Goal: Information Seeking & Learning: Learn about a topic

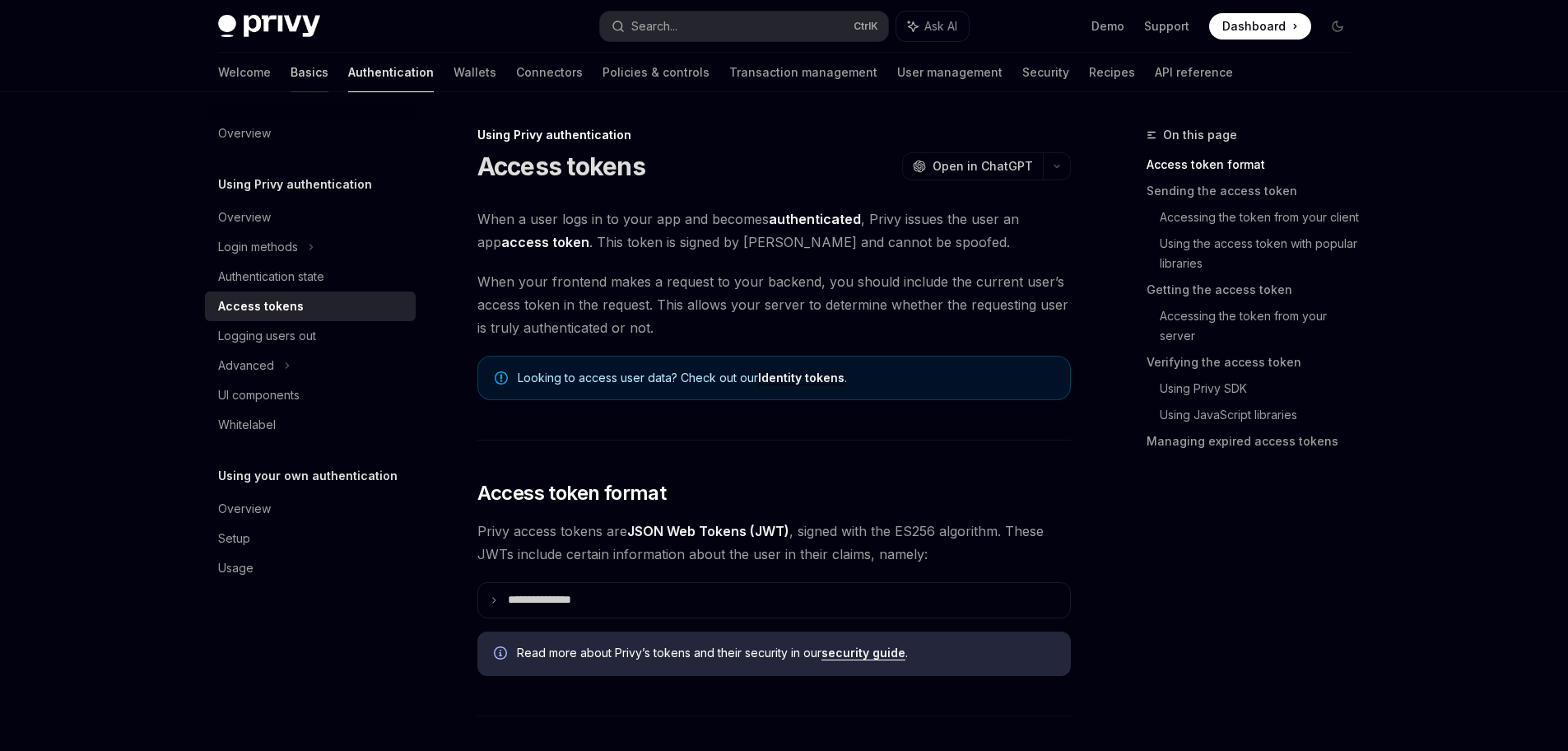
click at [290, 71] on link "Basics" at bounding box center [309, 72] width 38 height 39
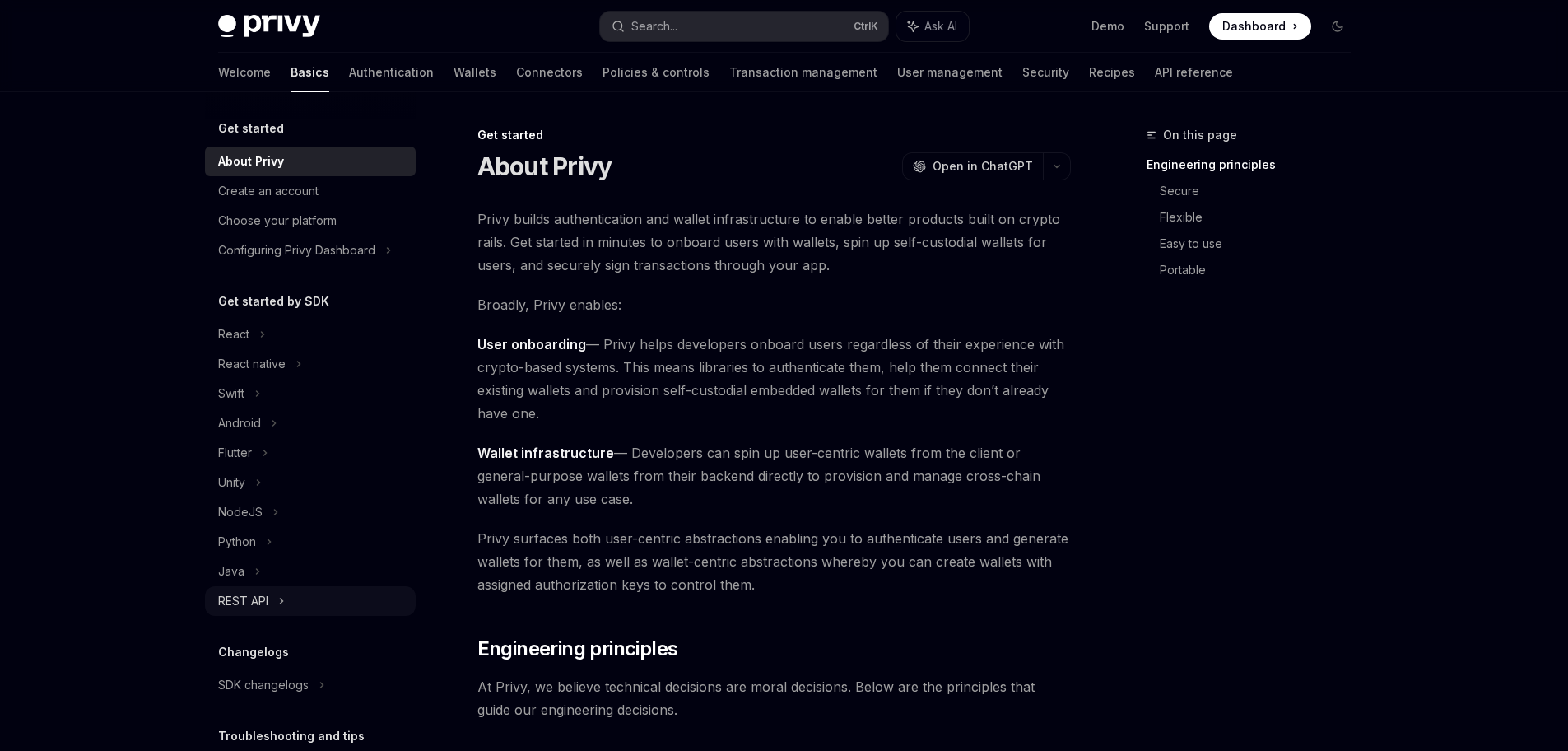
scroll to position [125, 0]
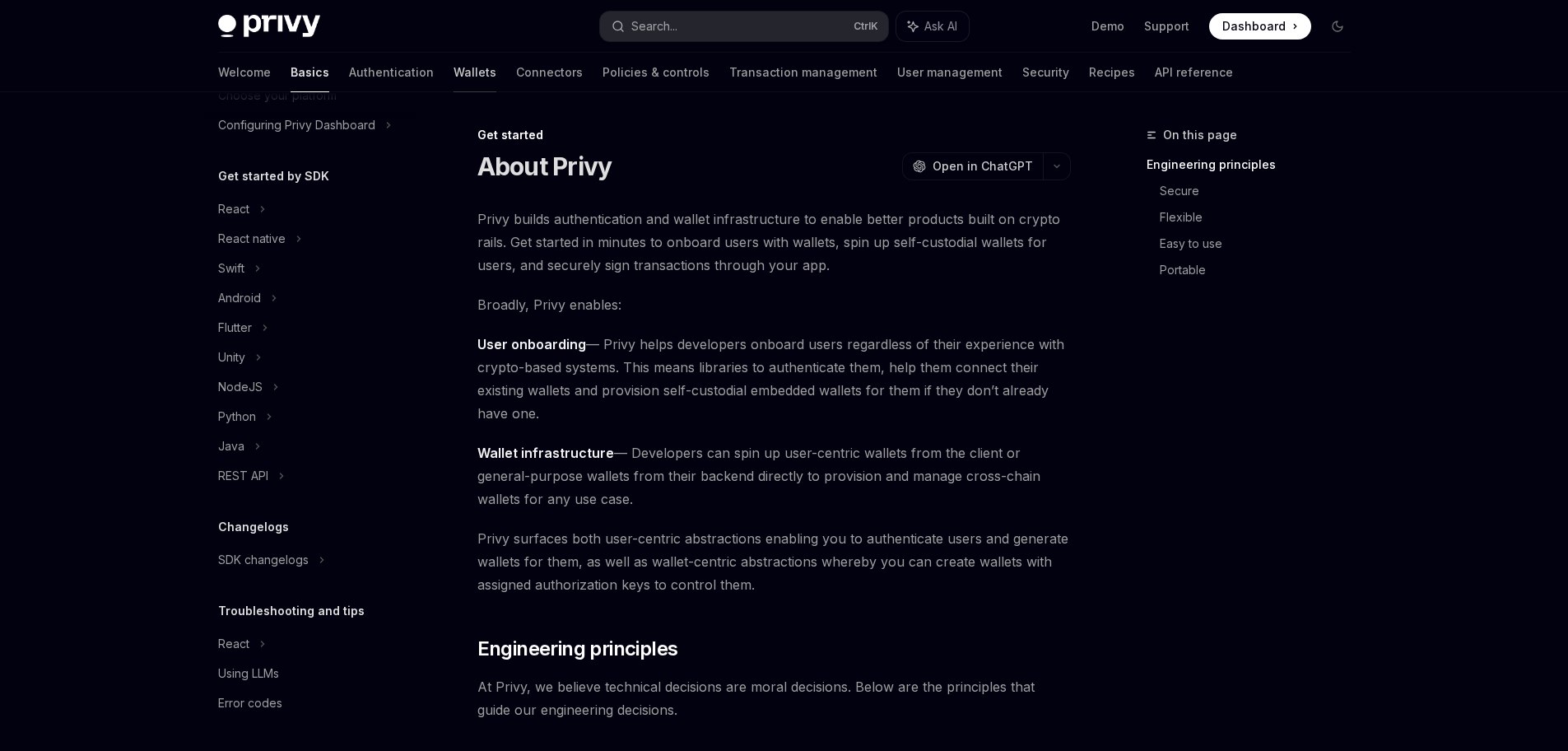
click at [454, 70] on link "Wallets" at bounding box center [475, 72] width 43 height 39
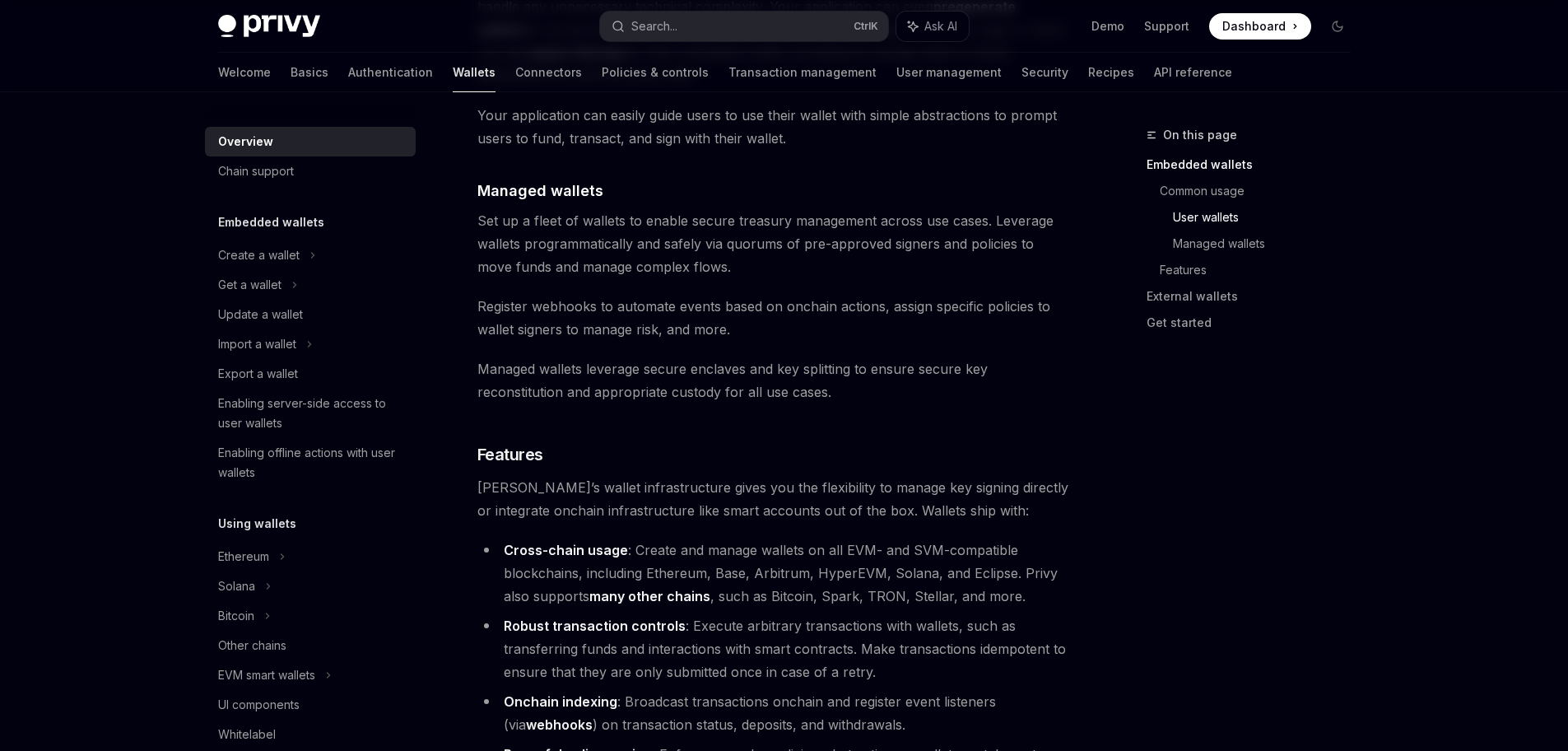
scroll to position [1482, 0]
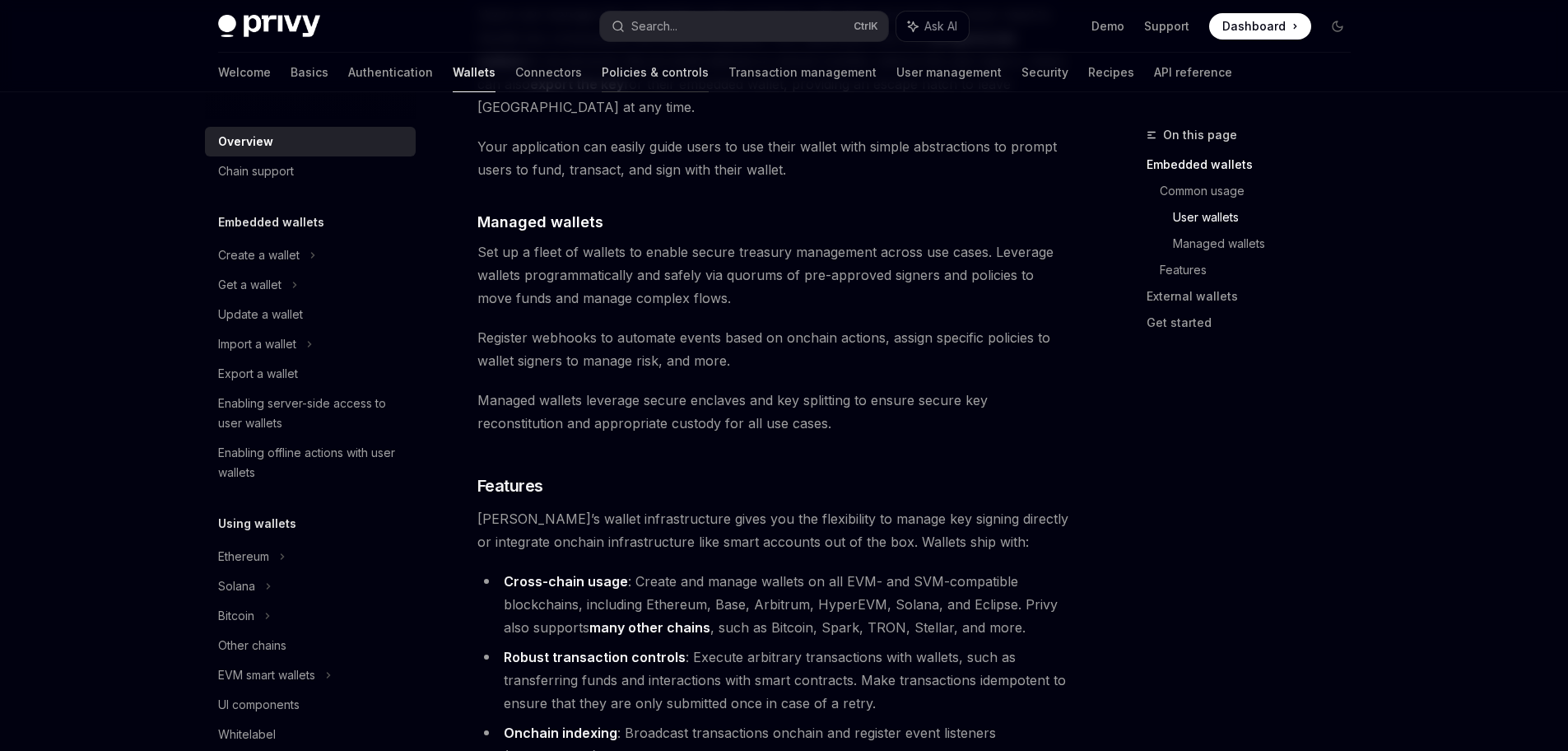
click at [601, 82] on link "Policies & controls" at bounding box center [654, 72] width 107 height 39
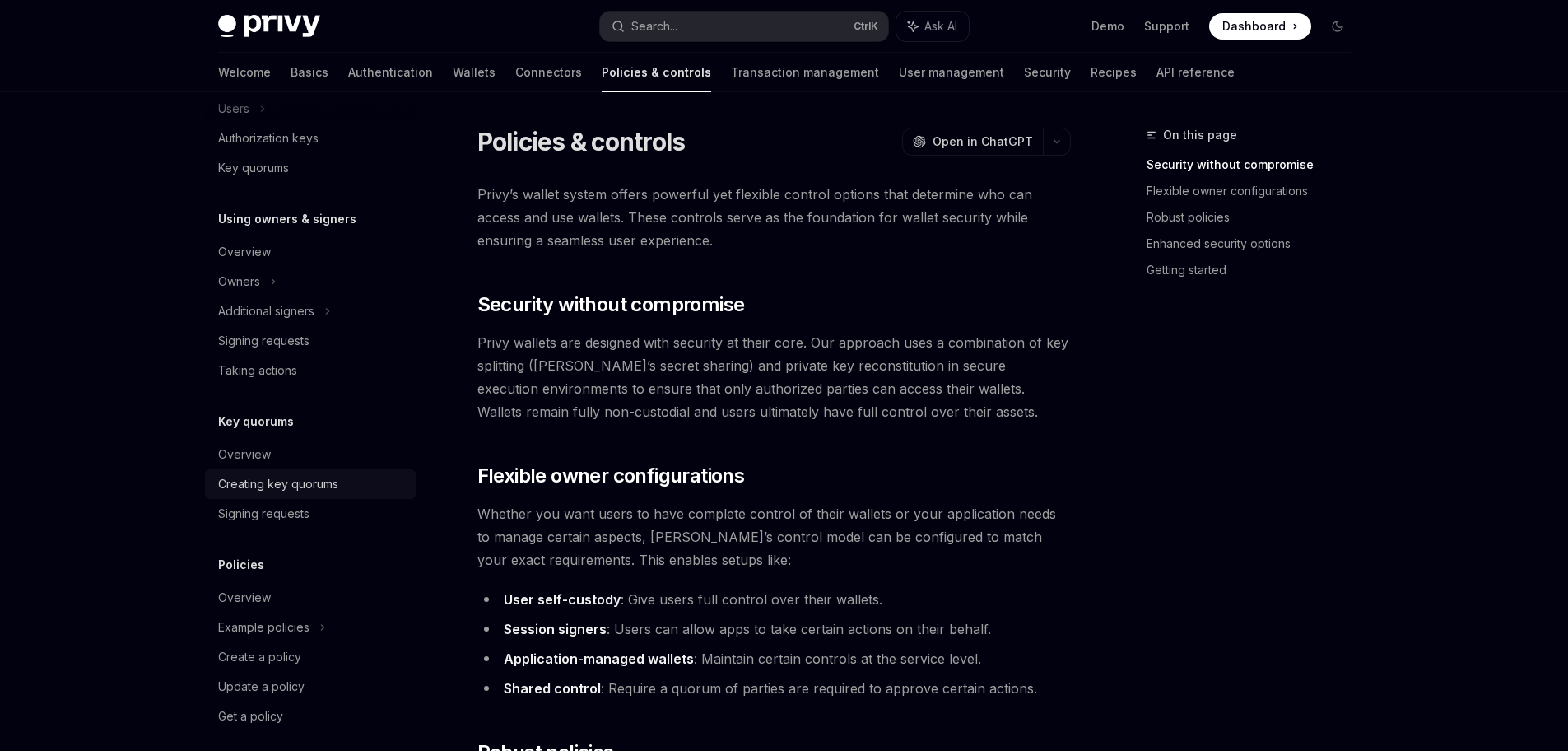
scroll to position [409, 0]
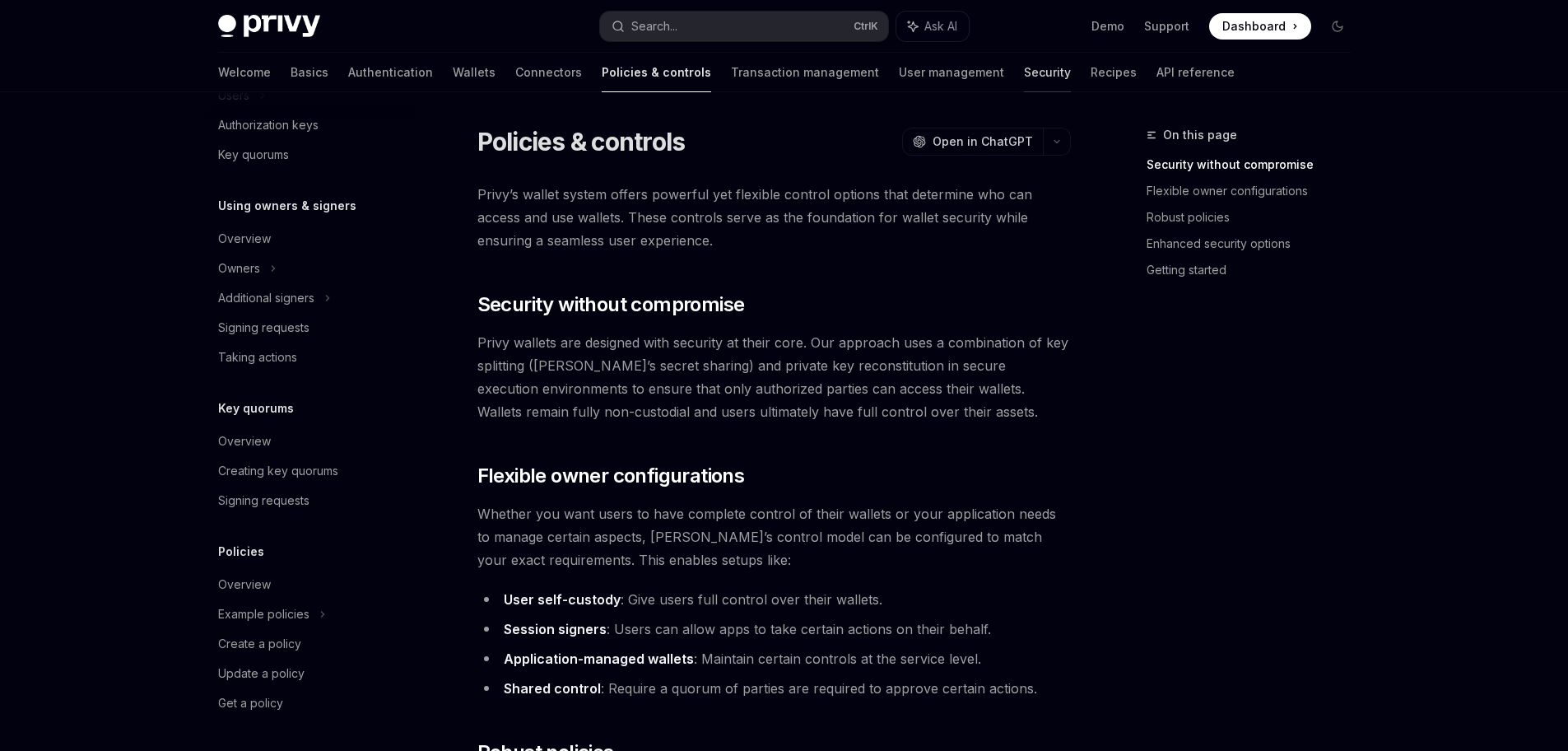
click at [1024, 83] on link "Security" at bounding box center [1047, 72] width 47 height 39
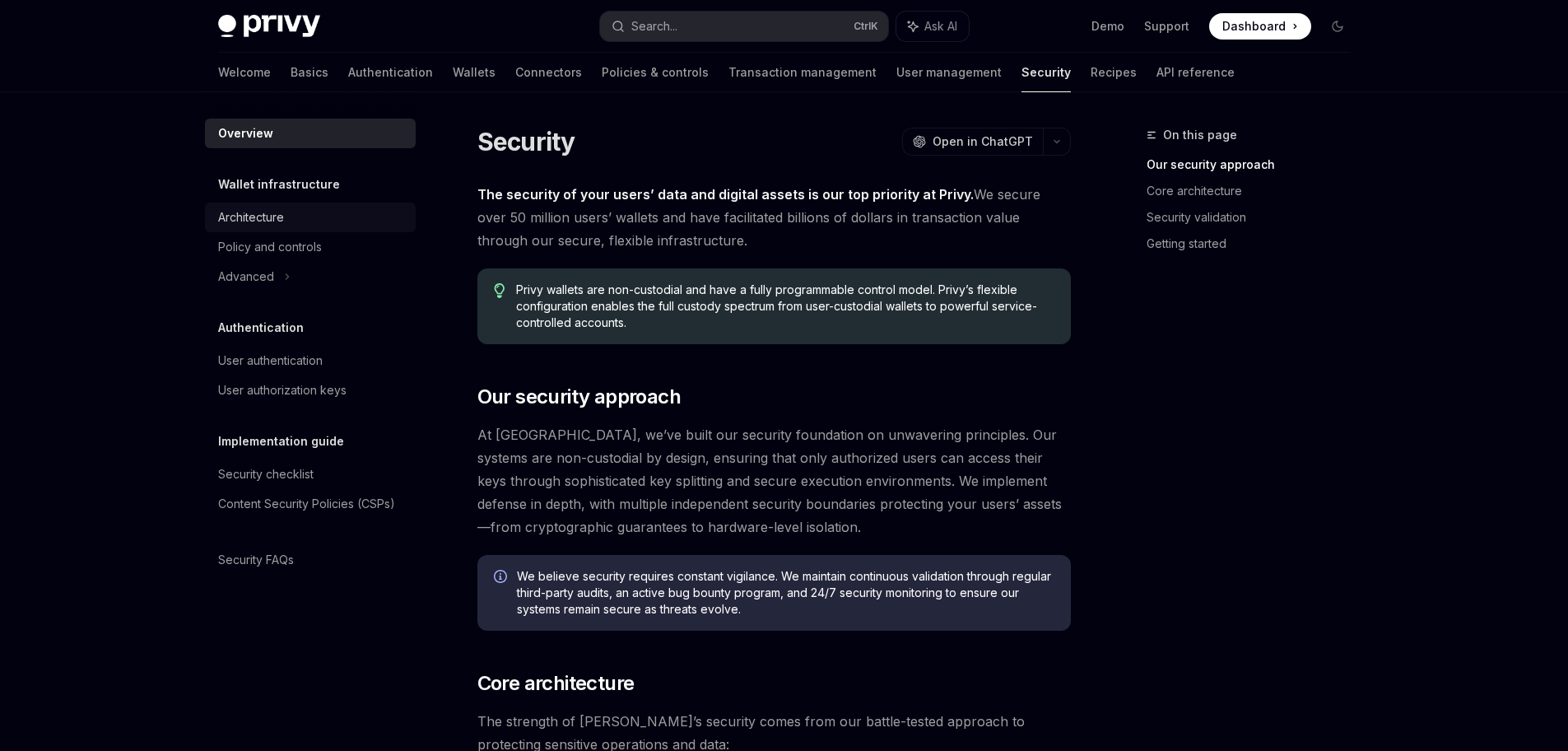
click at [274, 205] on link "Architecture" at bounding box center [310, 217] width 210 height 30
type textarea "*"
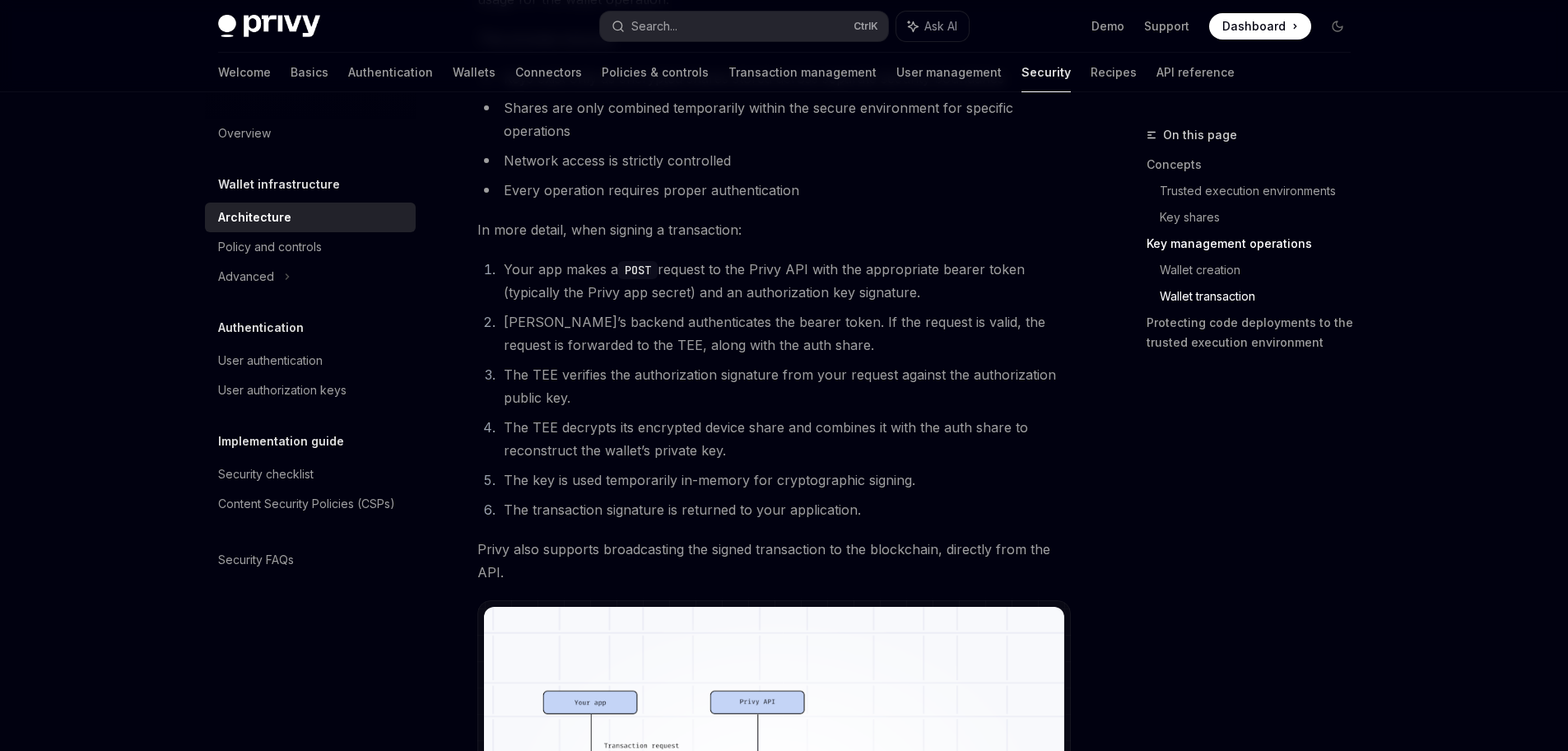
scroll to position [2569, 0]
